Goal: Check status: Check status

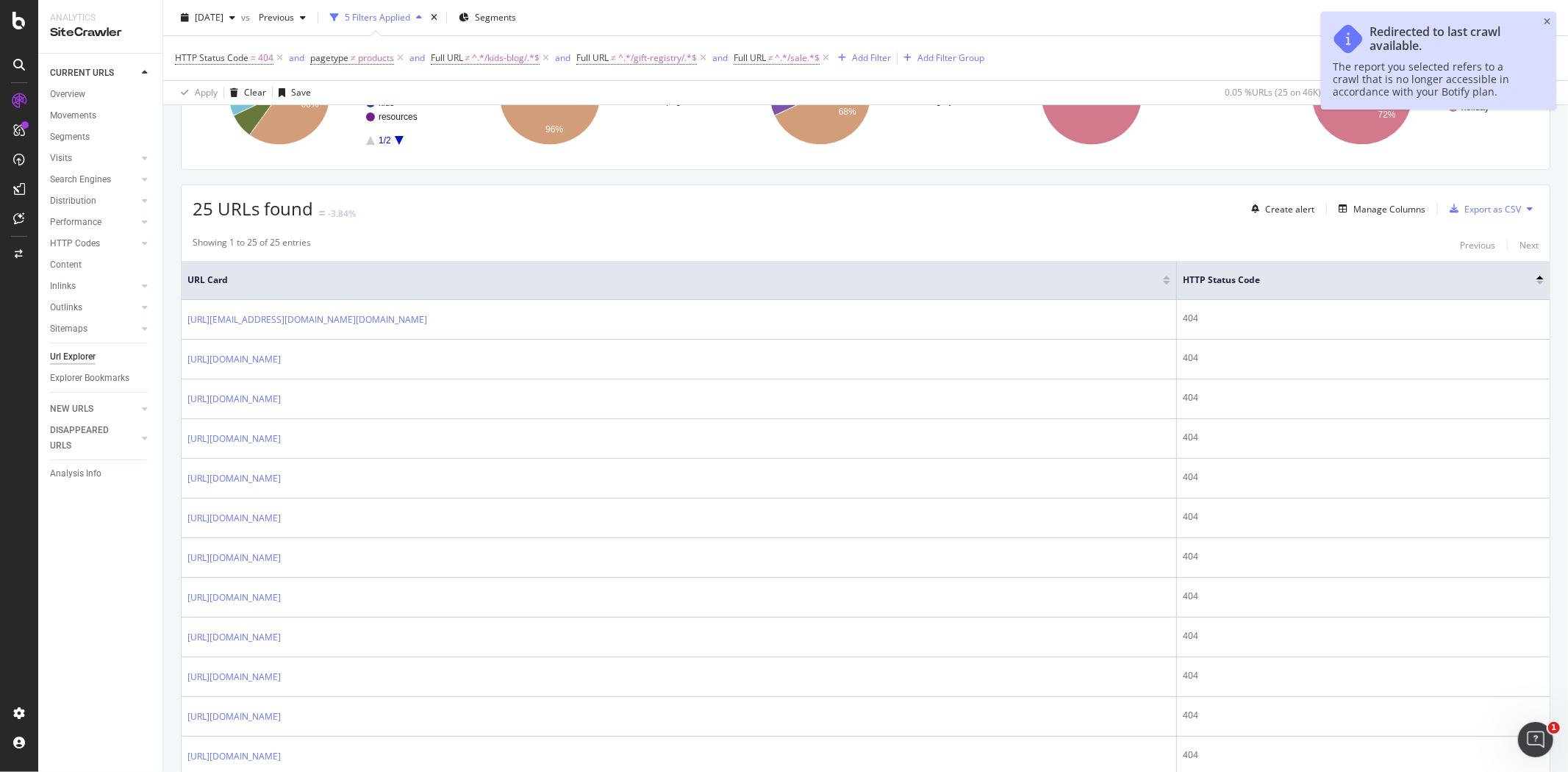
scroll to position [245, 0]
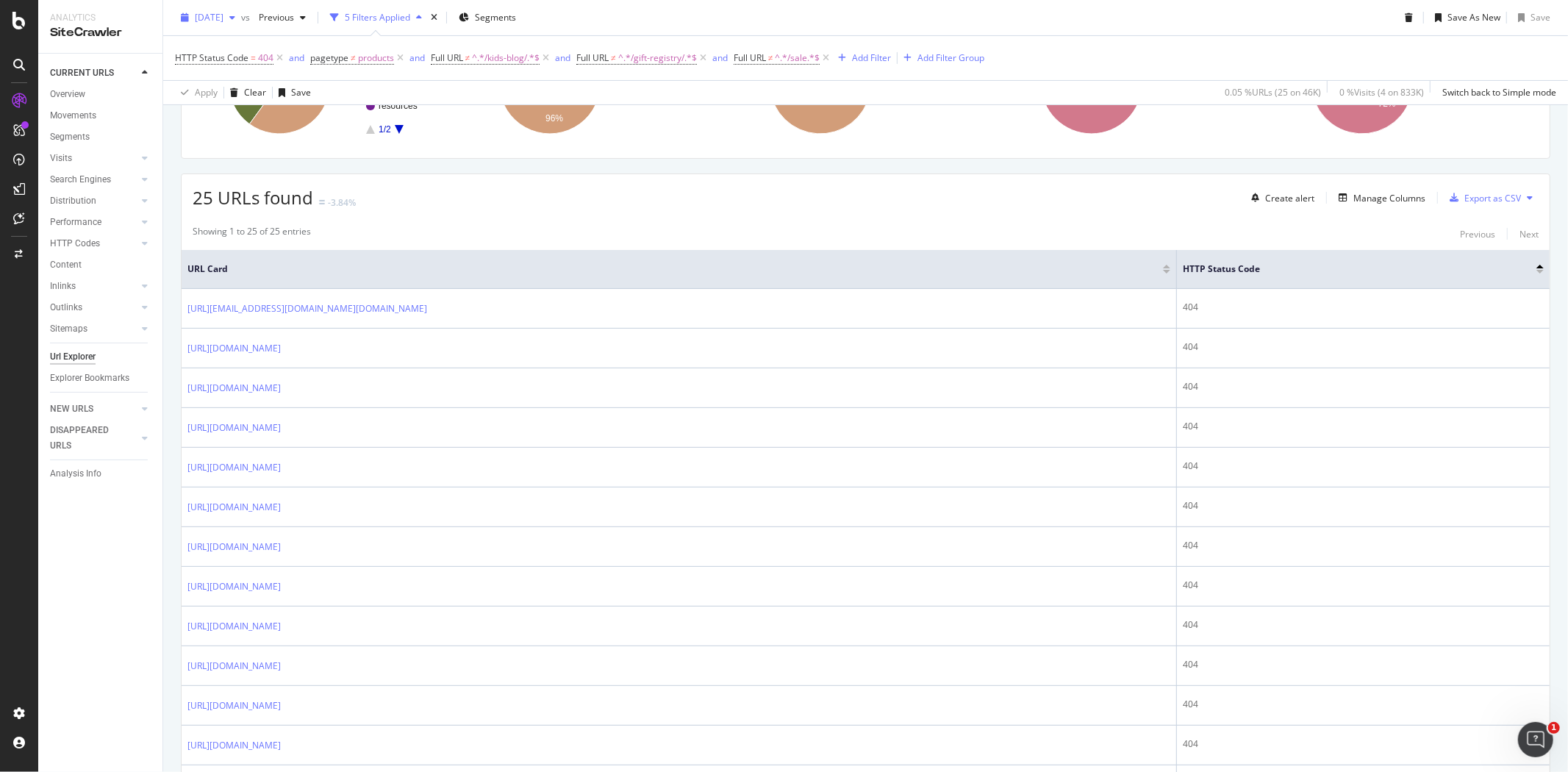
click at [223, 15] on span "[DATE]" at bounding box center [209, 17] width 28 height 13
click at [597, 23] on div "[DATE] vs Previous 5 Filters Applied Segments Save As New Save" at bounding box center [866, 20] width 1405 height 29
click at [241, 14] on div "button" at bounding box center [232, 18] width 17 height 9
click at [446, 89] on div "Apply Clear Save 0.05 % URLs ( 25 on 46K ) 0 % Visits ( 4 on 833K ) Switch back…" at bounding box center [866, 92] width 1405 height 25
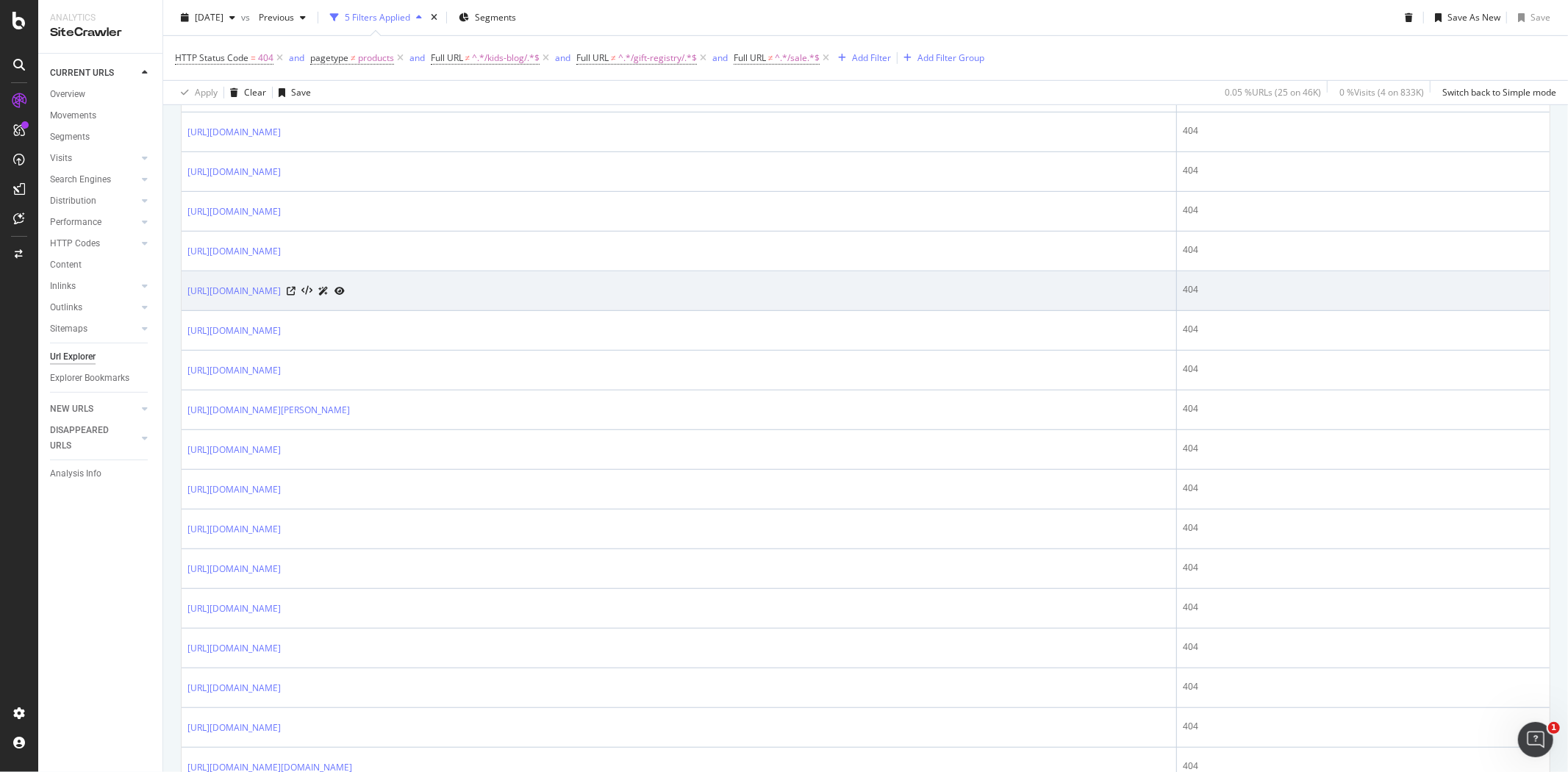
scroll to position [842, 0]
